Goal: Navigation & Orientation: Find specific page/section

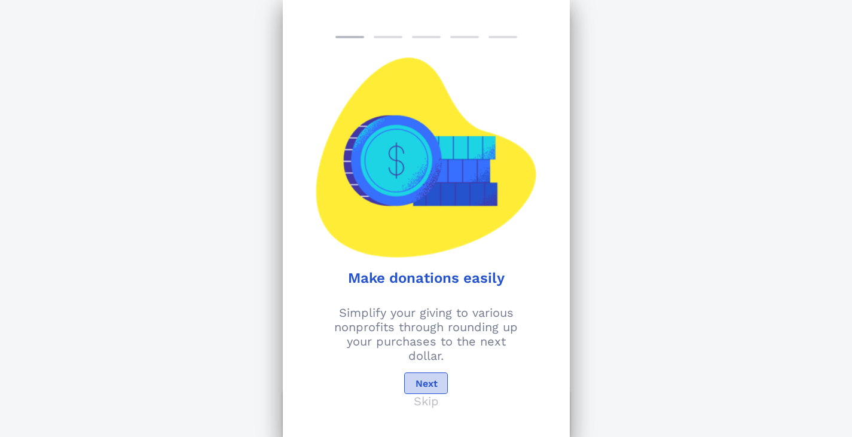
click at [434, 382] on span "Next" at bounding box center [425, 383] width 23 height 11
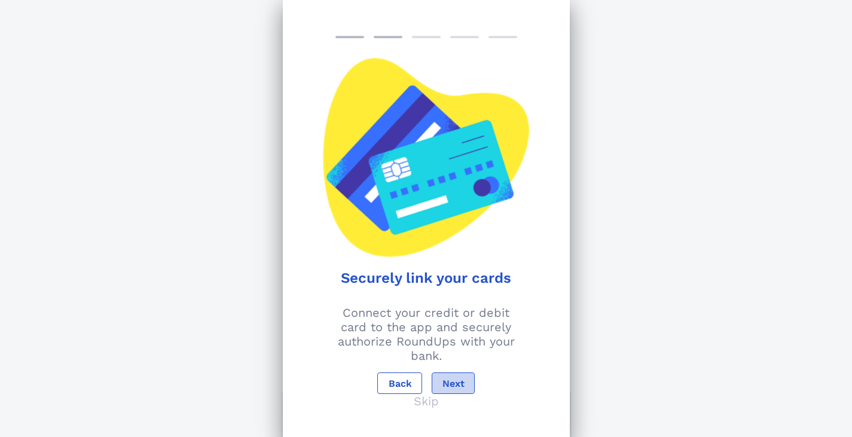
click at [452, 385] on span "Next" at bounding box center [453, 383] width 23 height 11
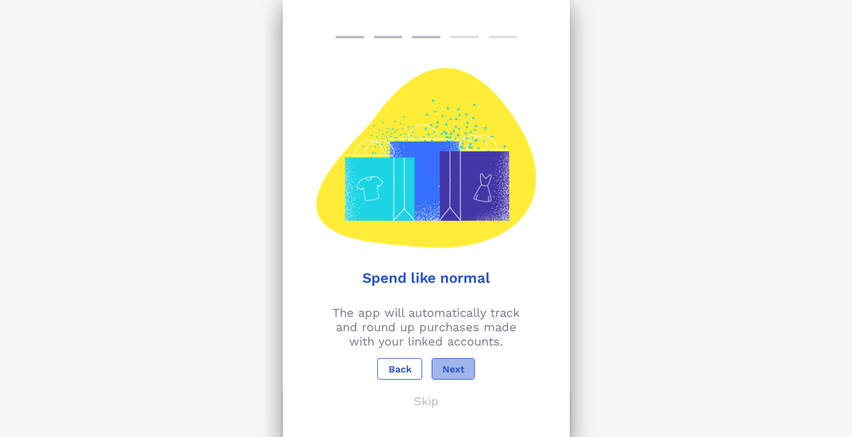
click at [454, 368] on span "Next" at bounding box center [453, 368] width 23 height 11
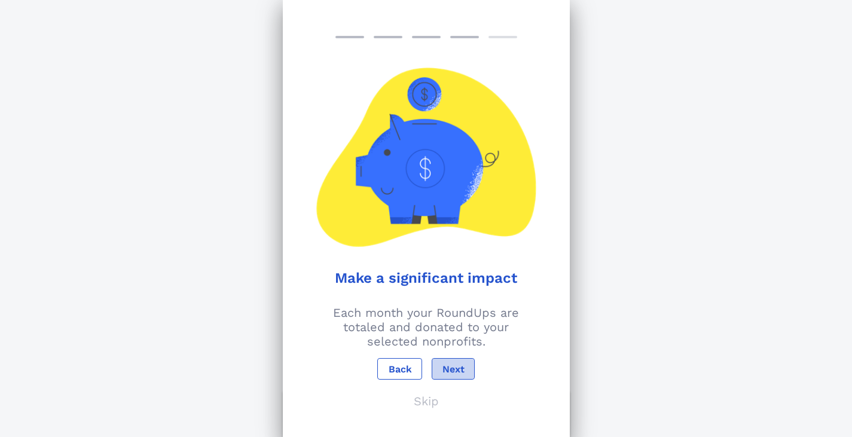
click at [454, 370] on span "Next" at bounding box center [453, 368] width 23 height 11
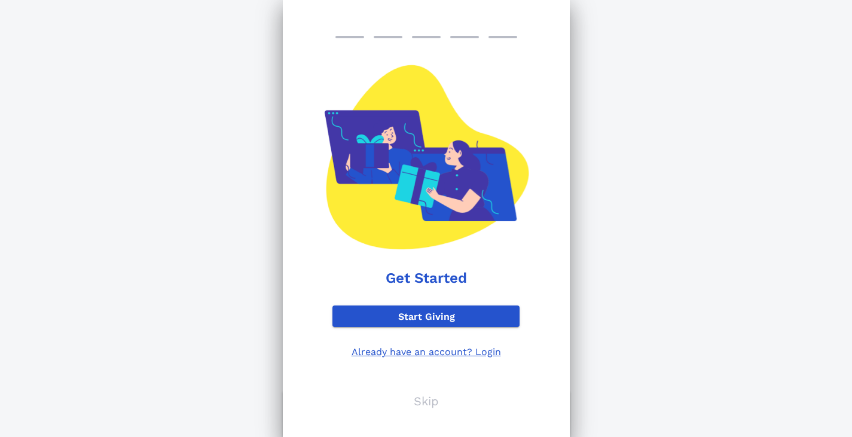
click at [428, 396] on p "Skip" at bounding box center [426, 401] width 25 height 14
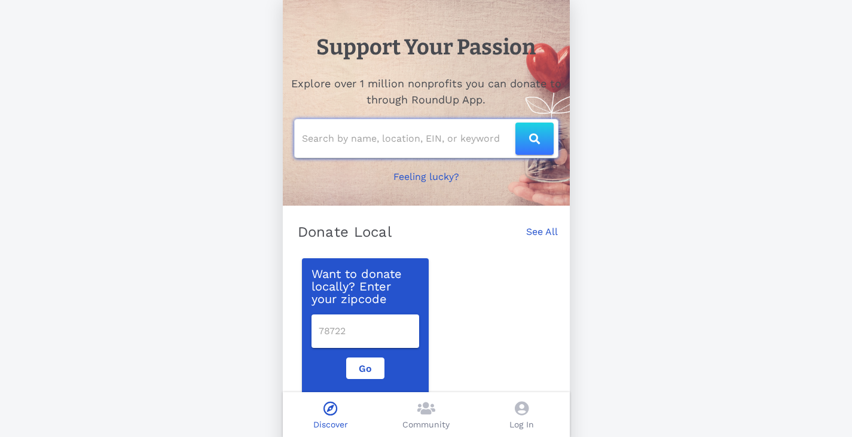
click at [432, 134] on input "text" at bounding box center [408, 138] width 213 height 19
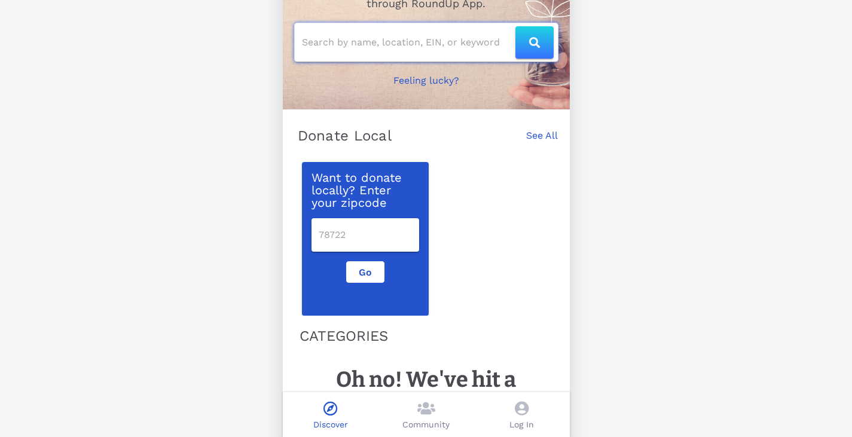
scroll to position [110, 0]
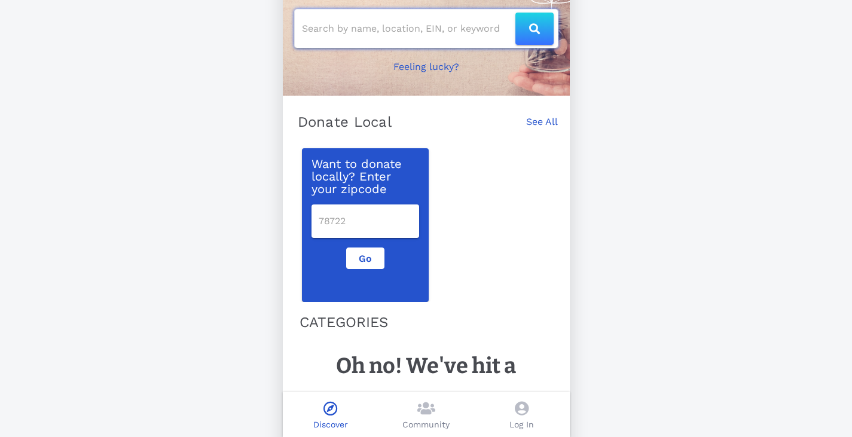
click at [431, 39] on div at bounding box center [426, 29] width 263 height 38
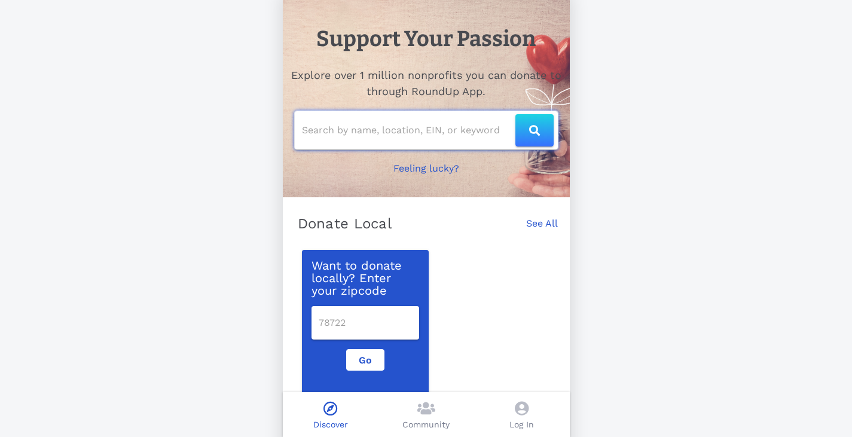
scroll to position [0, 0]
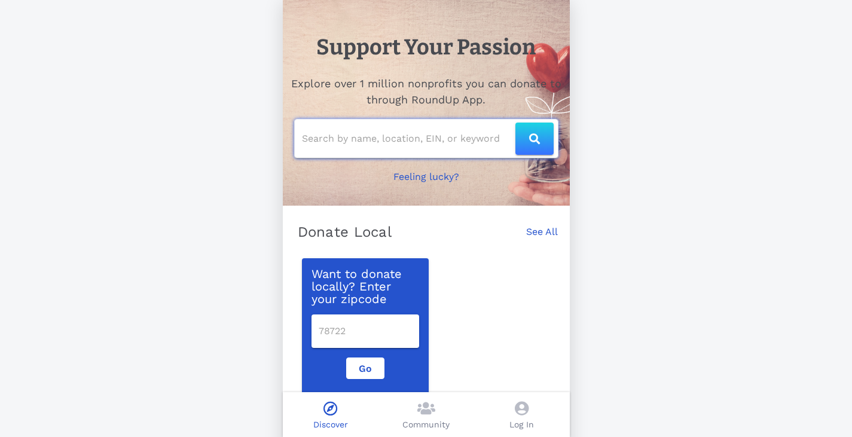
click at [433, 141] on input "text" at bounding box center [408, 138] width 213 height 19
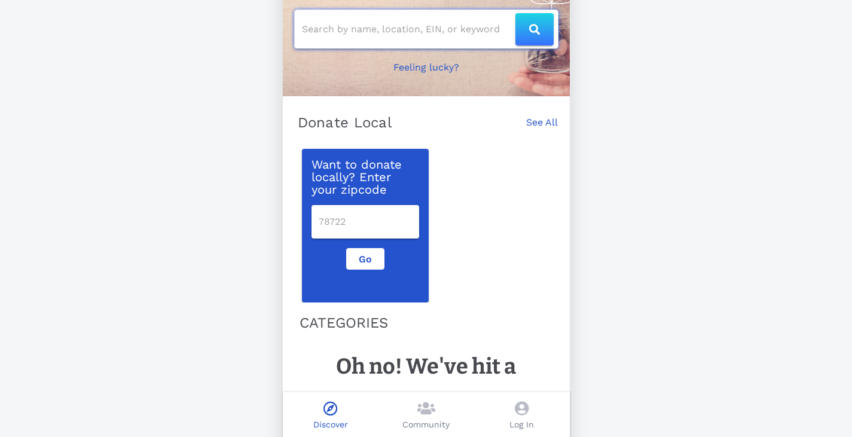
scroll to position [110, 0]
